Goal: Transaction & Acquisition: Purchase product/service

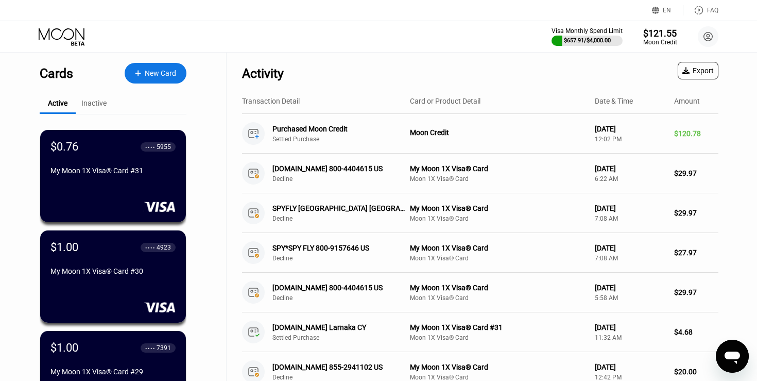
scroll to position [1, 0]
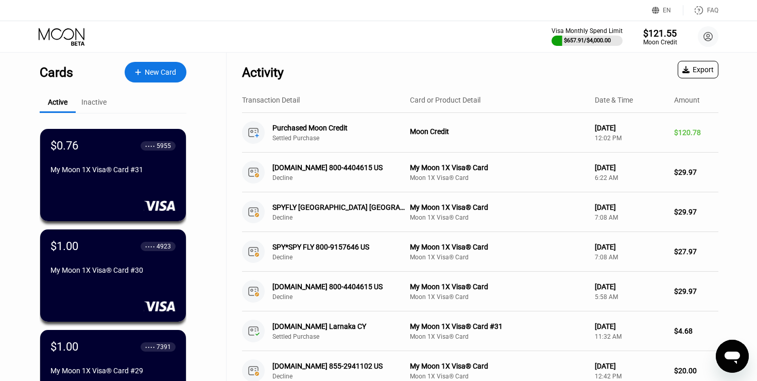
click at [149, 73] on div "New Card" at bounding box center [160, 72] width 31 height 9
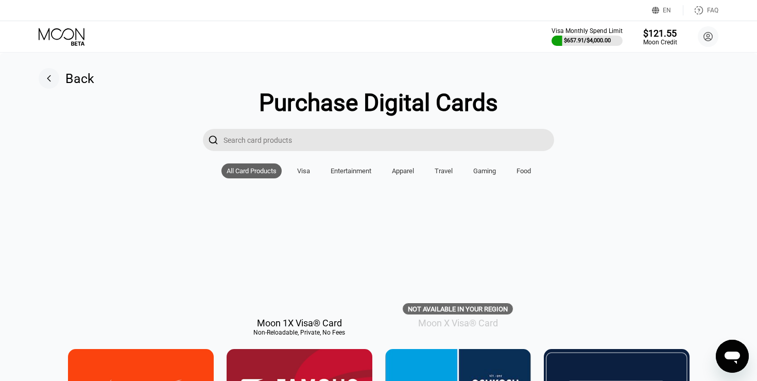
click at [301, 266] on div at bounding box center [300, 263] width 146 height 92
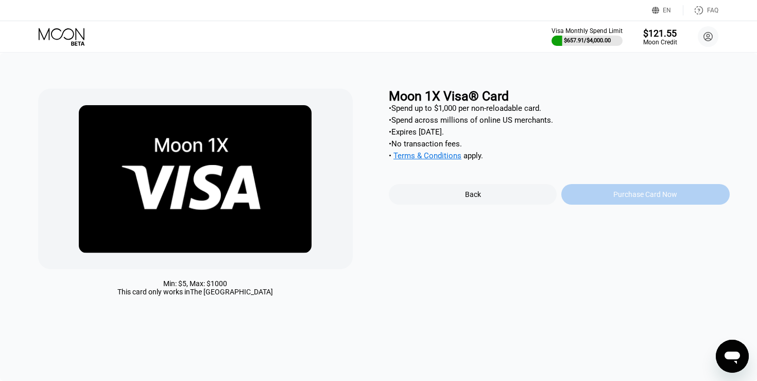
click at [654, 195] on div "Purchase Card Now" at bounding box center [645, 194] width 64 height 8
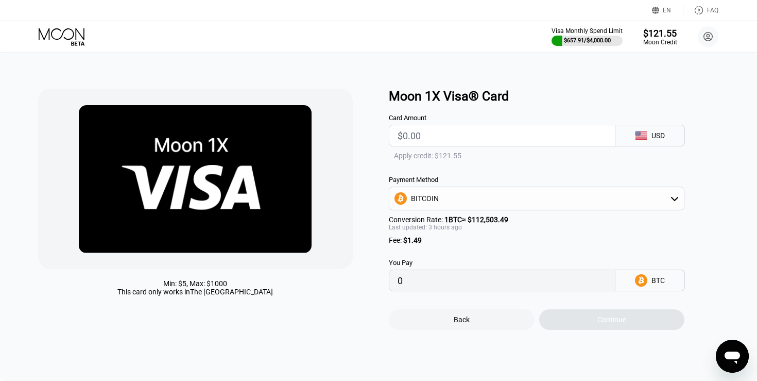
click at [436, 136] on input "text" at bounding box center [502, 135] width 209 height 21
type input "$11"
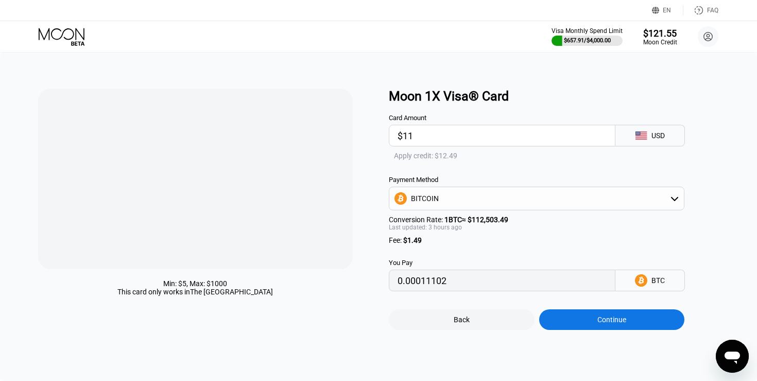
type input "0.00011094"
type input "$1"
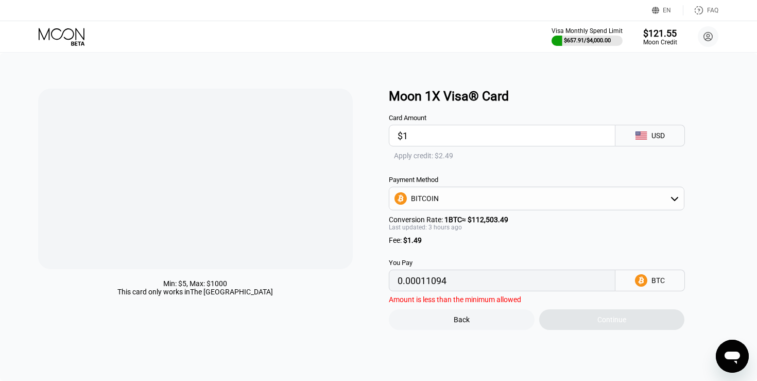
type input "0.00002212"
type input "$11"
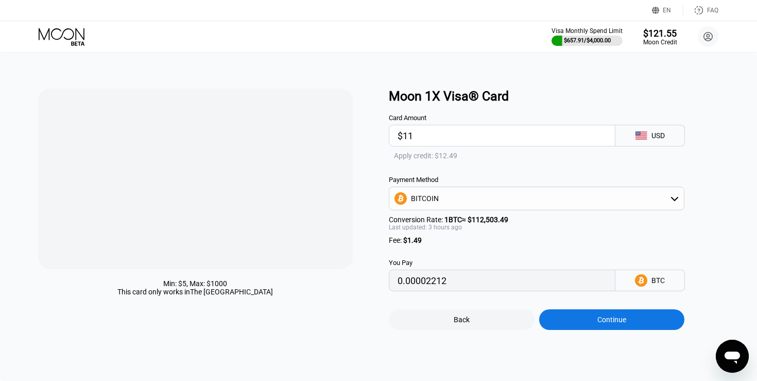
type input "0.00011094"
type input "$11"
click at [418, 158] on div "Apply credit: $12.49" at bounding box center [425, 155] width 63 height 8
click at [428, 158] on div "Apply credit: $12.49" at bounding box center [425, 155] width 63 height 8
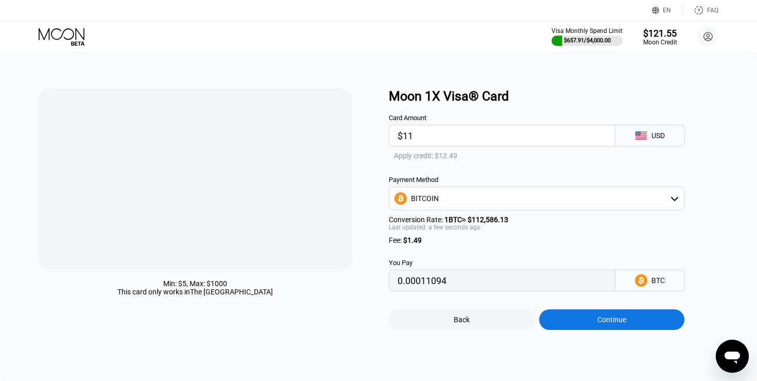
type input "0"
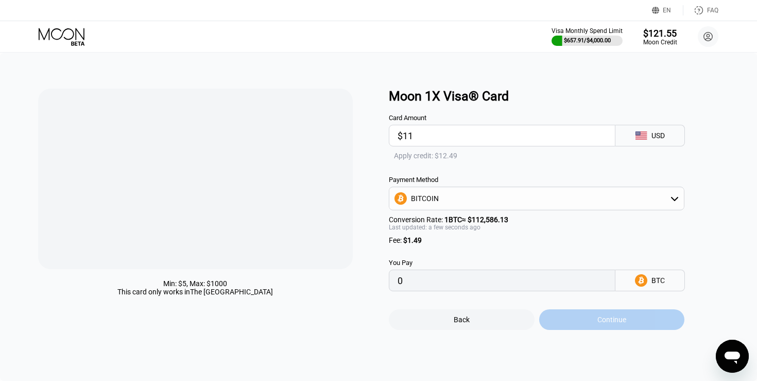
click at [609, 323] on div "Continue" at bounding box center [611, 319] width 29 height 8
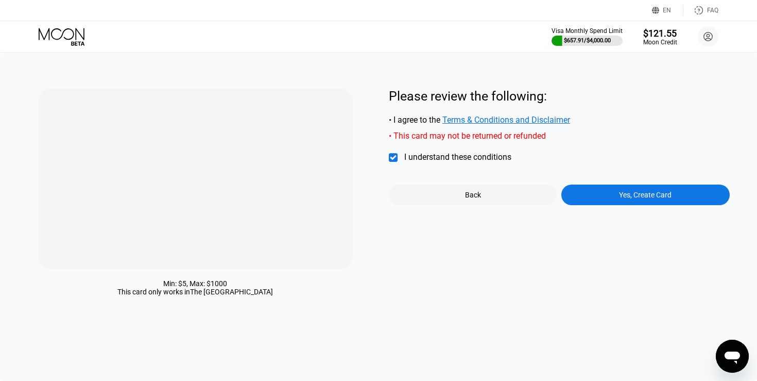
click at [392, 159] on div "" at bounding box center [394, 157] width 10 height 10
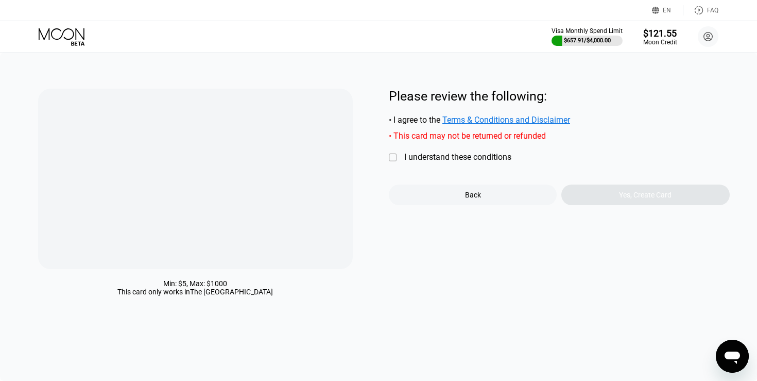
click at [392, 159] on div "" at bounding box center [394, 157] width 10 height 10
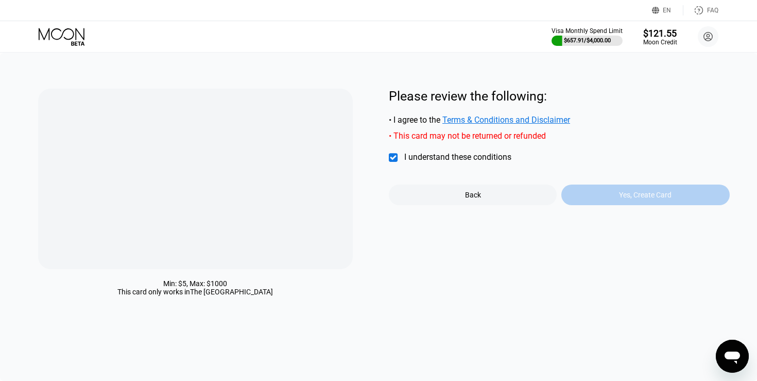
click at [603, 200] on div "Yes, Create Card" at bounding box center [645, 194] width 168 height 21
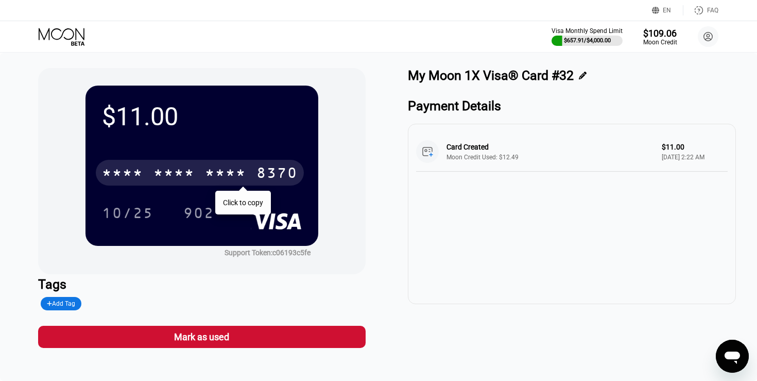
click at [184, 166] on div "* * * *" at bounding box center [173, 174] width 41 height 16
click at [247, 167] on div "4513 6500 2922 8370" at bounding box center [200, 173] width 208 height 26
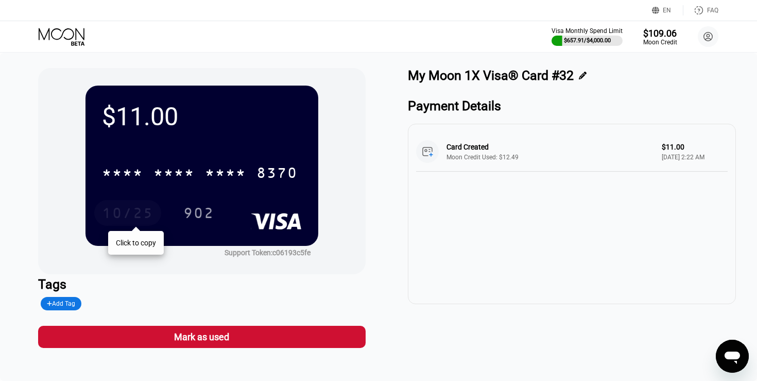
click at [141, 215] on div "10/25" at bounding box center [128, 214] width 52 height 16
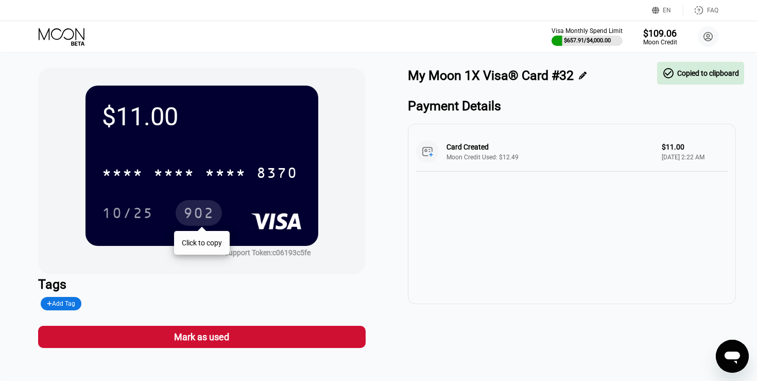
click at [187, 218] on div "902" at bounding box center [198, 214] width 31 height 16
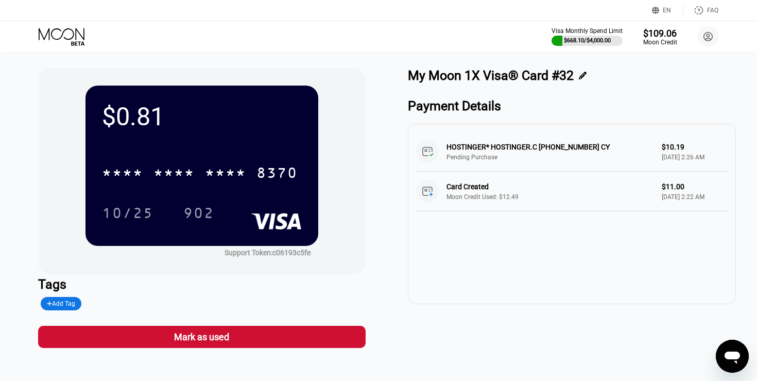
click at [63, 36] on icon at bounding box center [63, 37] width 48 height 18
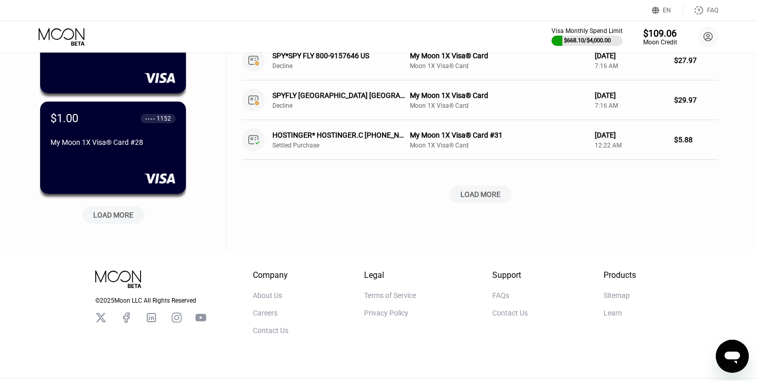
scroll to position [432, 0]
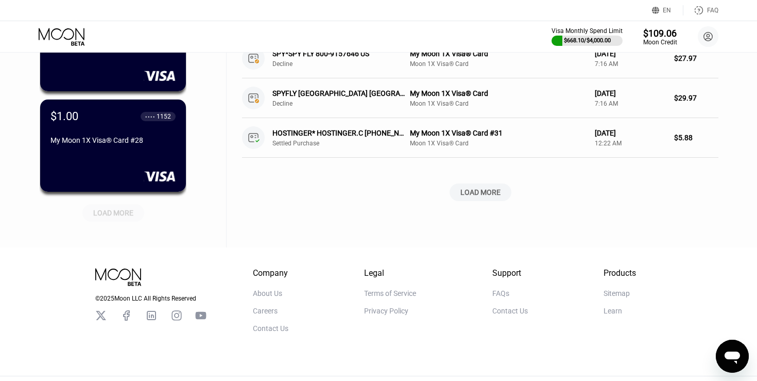
click at [110, 214] on div "LOAD MORE" at bounding box center [113, 212] width 40 height 9
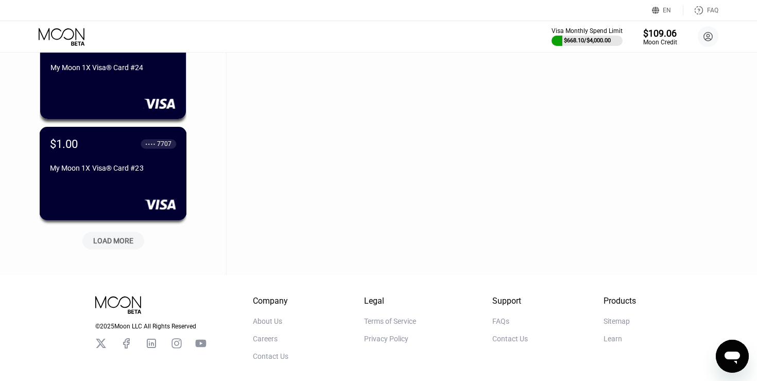
scroll to position [907, 0]
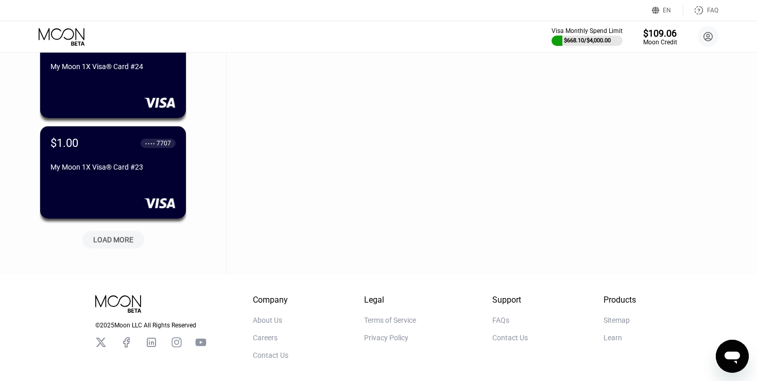
click at [123, 236] on div "LOAD MORE" at bounding box center [113, 239] width 40 height 9
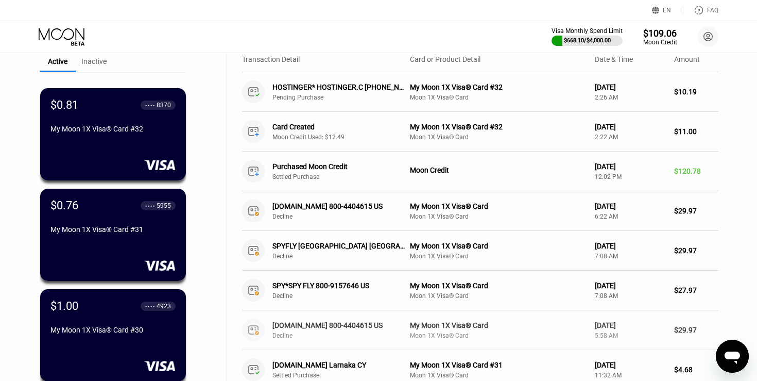
scroll to position [0, 0]
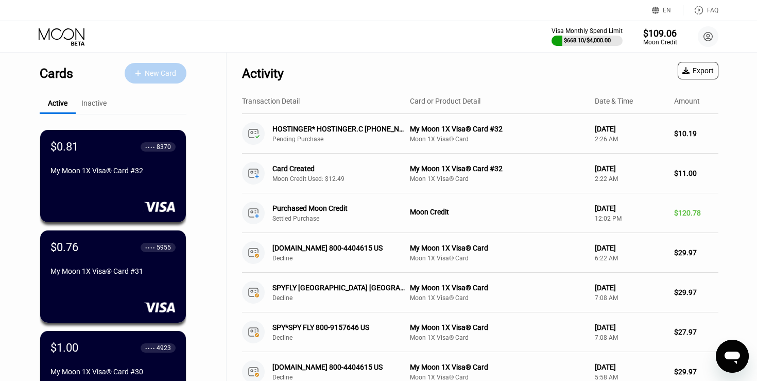
click at [155, 78] on div "New Card" at bounding box center [156, 73] width 62 height 21
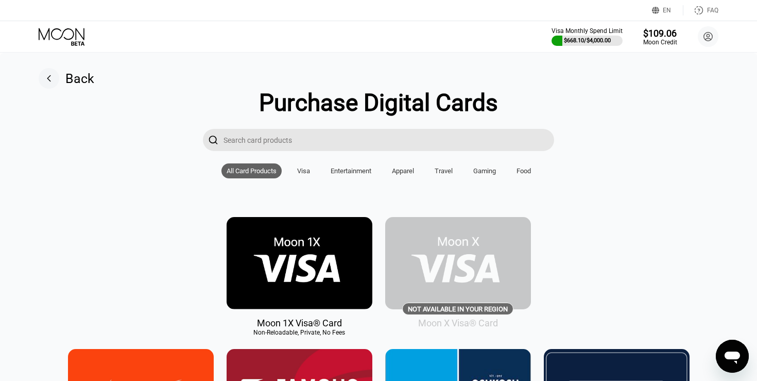
click at [294, 259] on img at bounding box center [300, 263] width 146 height 92
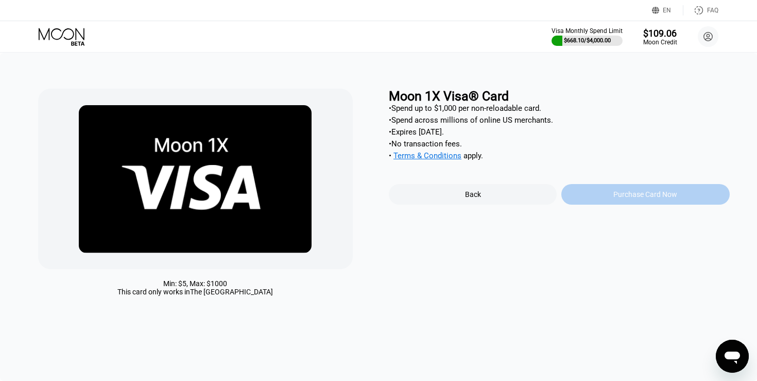
click at [616, 194] on div "Purchase Card Now" at bounding box center [645, 194] width 64 height 8
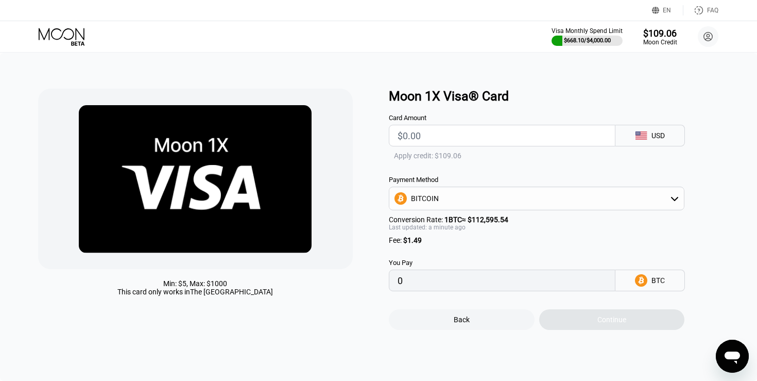
click at [447, 134] on input "text" at bounding box center [502, 135] width 209 height 21
type input "$3"
type input "0.00003988"
type input "$3"
click at [414, 156] on div "Apply credit: $4.49" at bounding box center [423, 155] width 59 height 8
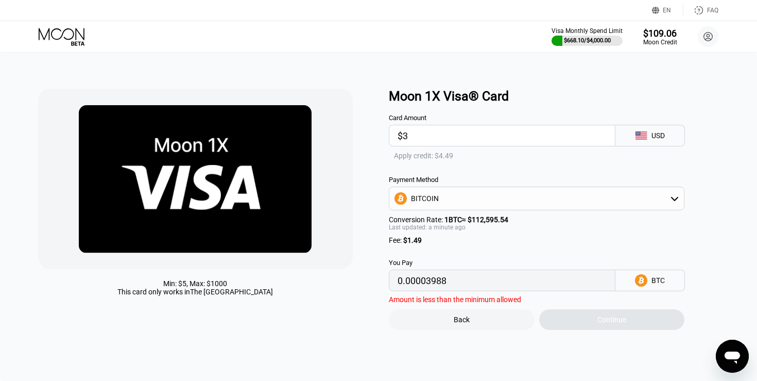
type input "0"
click at [416, 157] on div "Apply credit: $4.49" at bounding box center [423, 155] width 59 height 8
type input "0.00003988"
click at [416, 138] on input "$3" at bounding box center [502, 135] width 209 height 21
type input "0"
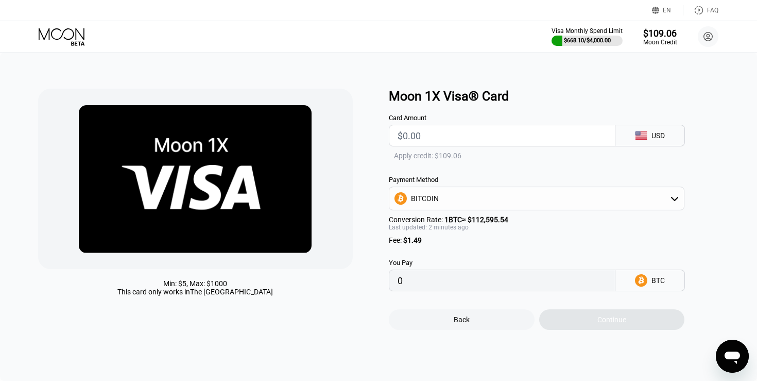
type input "$5"
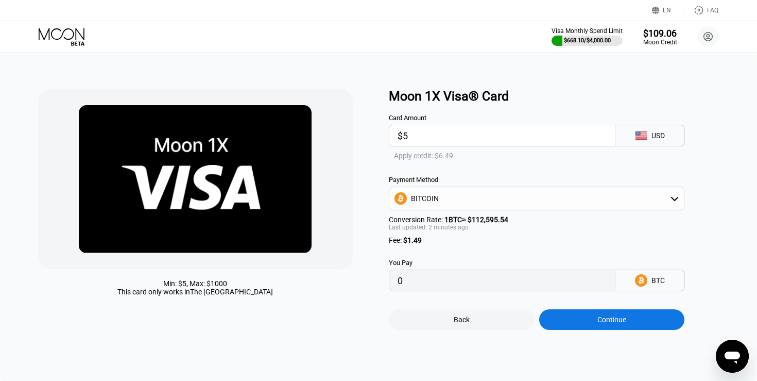
type input "0.00005764"
type input "$5"
click at [430, 156] on div "Apply credit: $6.49" at bounding box center [423, 155] width 59 height 8
type input "0"
click at [413, 136] on input "$5" at bounding box center [502, 135] width 209 height 21
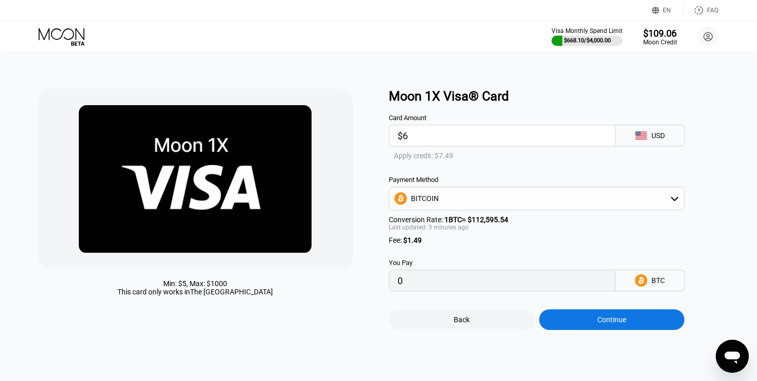
type input "$6"
click at [422, 156] on div "Apply credit: $7.49" at bounding box center [423, 155] width 59 height 8
type input "0"
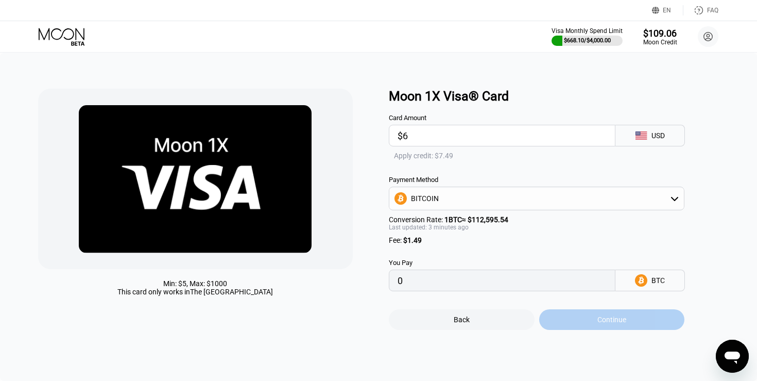
click at [610, 322] on div "Continue" at bounding box center [611, 319] width 29 height 8
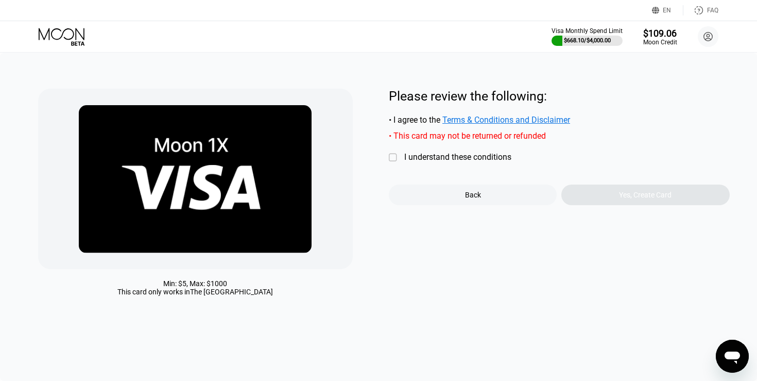
click at [390, 158] on div "" at bounding box center [394, 157] width 10 height 10
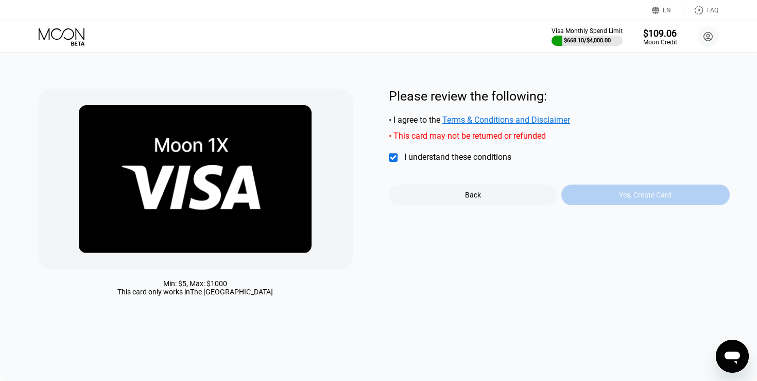
click at [636, 199] on div "Yes, Create Card" at bounding box center [645, 194] width 168 height 21
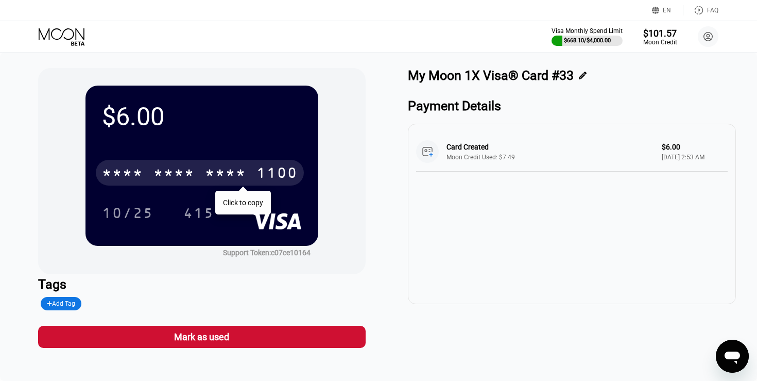
click at [233, 177] on div "* * * *" at bounding box center [225, 174] width 41 height 16
click at [220, 173] on div "2510" at bounding box center [225, 174] width 41 height 16
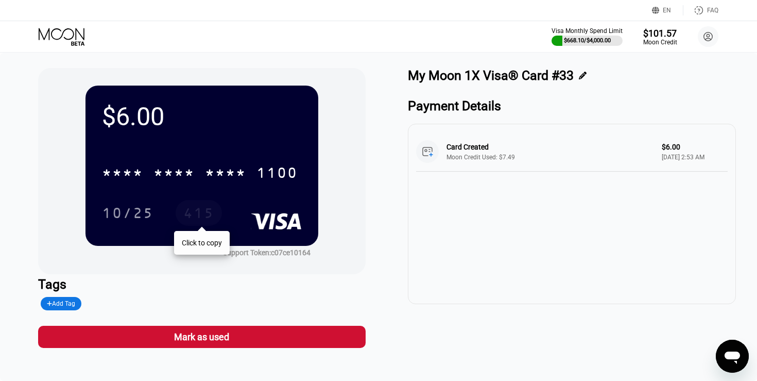
click at [202, 211] on div "415" at bounding box center [198, 214] width 31 height 16
click at [67, 36] on icon at bounding box center [63, 37] width 48 height 18
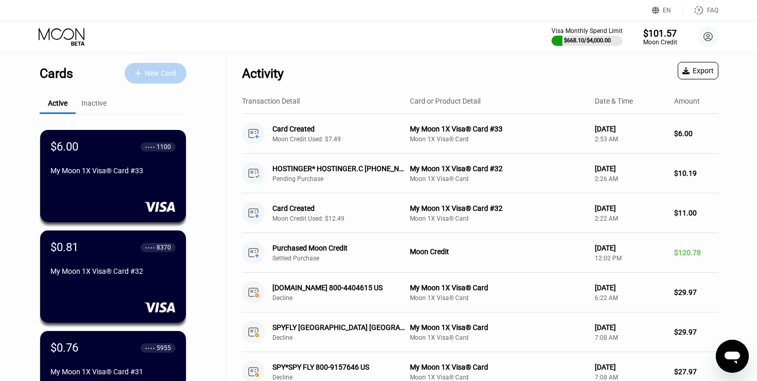
click at [154, 69] on div "New Card" at bounding box center [160, 73] width 31 height 9
